Goal: Task Accomplishment & Management: Manage account settings

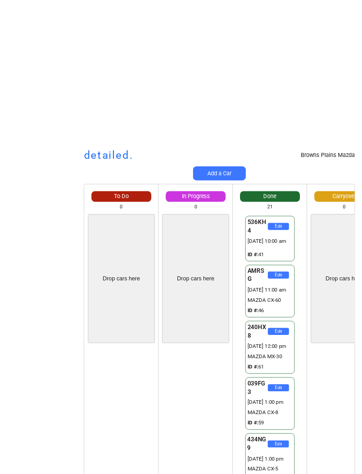
scroll to position [699, 0]
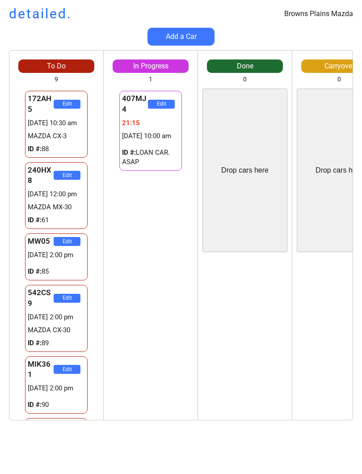
click at [3, 398] on div "To Do 9 Drop cars here 172AH5 Edit 29270769:07 27/08 10:30 am MAZDA CX-3 ID #: …" at bounding box center [181, 239] width 362 height 379
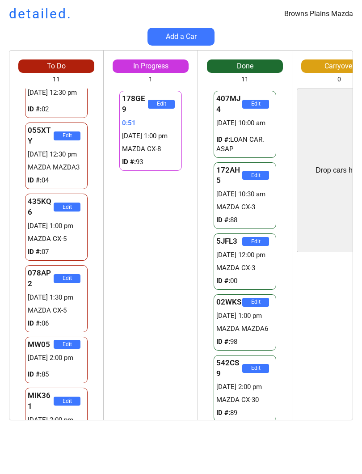
scroll to position [223, 0]
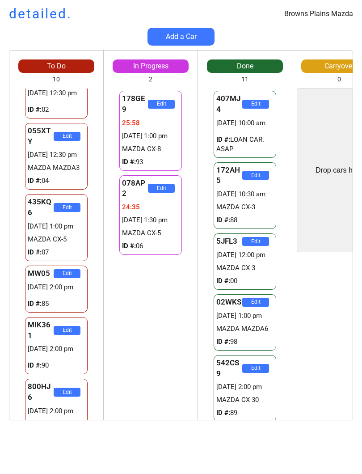
click at [151, 375] on div "178GE9 Edit 25:58 27/08 1:00 pm MAZDA CX-8 ID #: 93 078AP2 Edit 24:35 27/08 1:3…" at bounding box center [151, 254] width 94 height 331
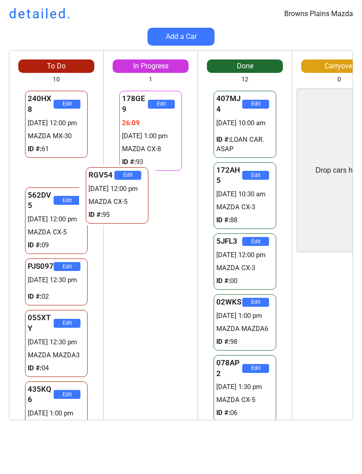
scroll to position [0, 0]
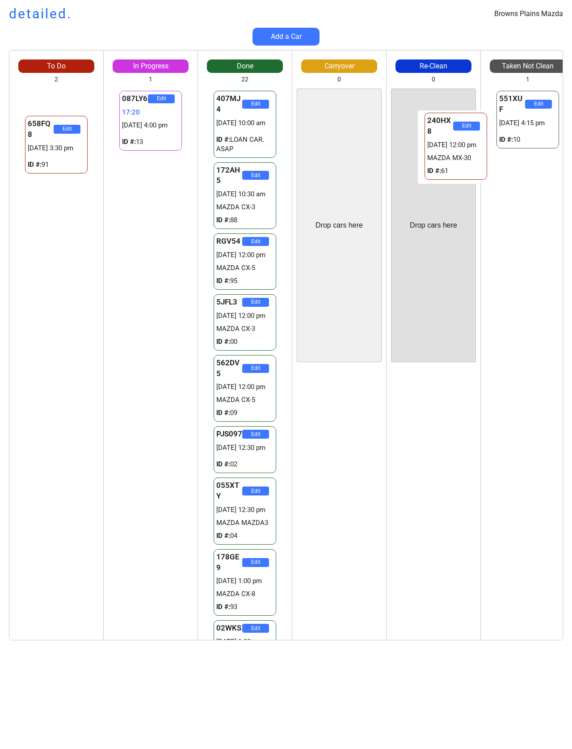
scroll to position [0, 13]
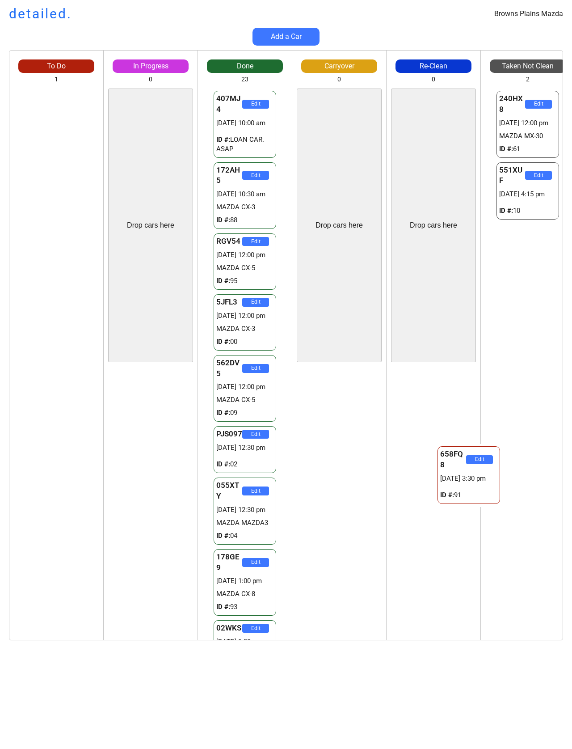
scroll to position [0, 13]
